Goal: Task Accomplishment & Management: Use online tool/utility

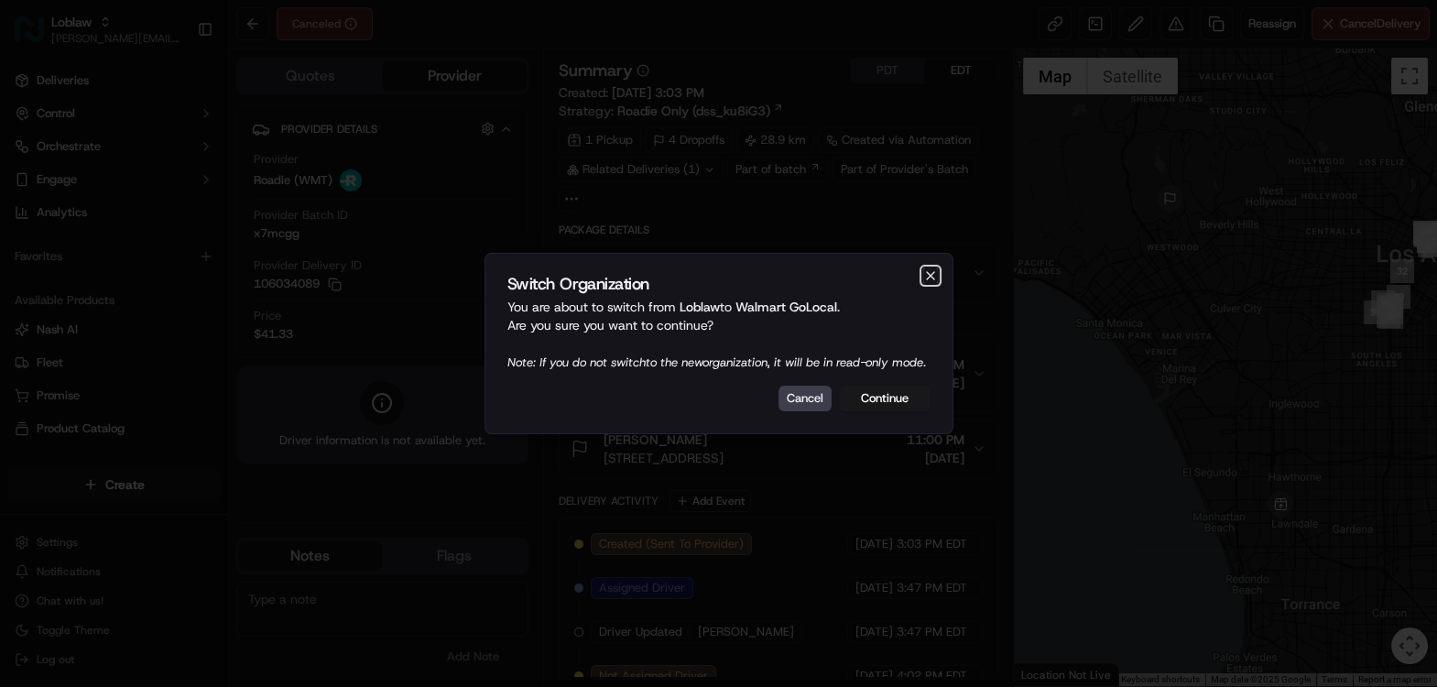
click at [930, 268] on icon "button" at bounding box center [930, 275] width 15 height 15
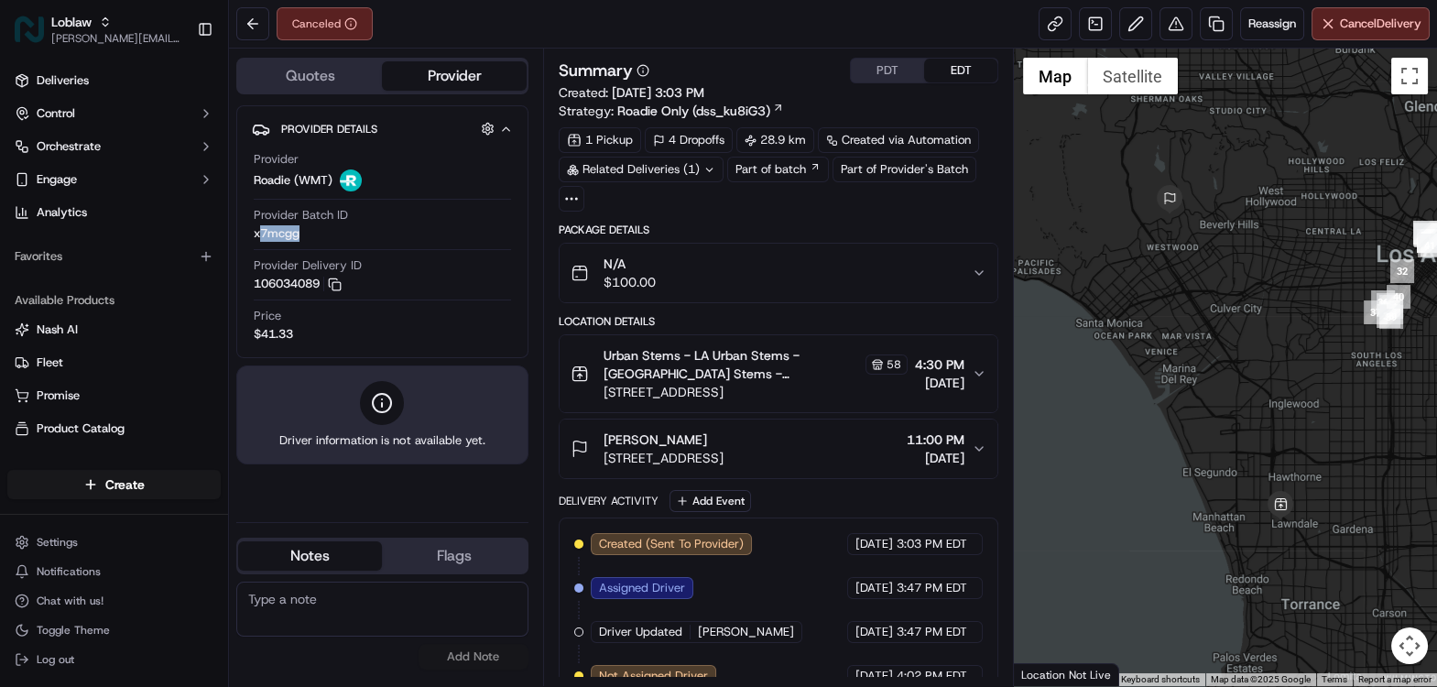
drag, startPoint x: 303, startPoint y: 231, endPoint x: 261, endPoint y: 231, distance: 42.1
click at [261, 231] on div "Provider Batch ID x7mcgg" at bounding box center [382, 224] width 257 height 35
click at [336, 278] on icon "button" at bounding box center [335, 285] width 14 height 14
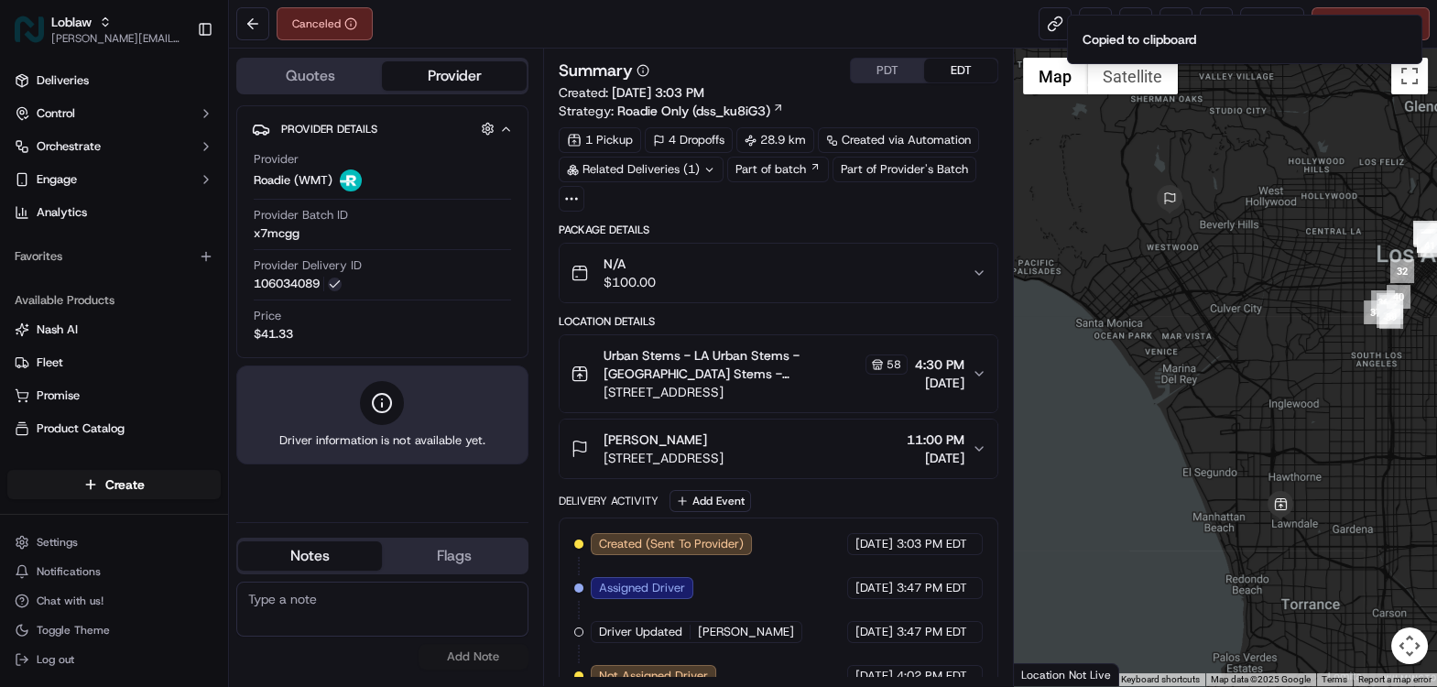
click at [286, 236] on span "x7mcgg" at bounding box center [277, 233] width 46 height 16
copy span "x7mcgg"
